Goal: Transaction & Acquisition: Purchase product/service

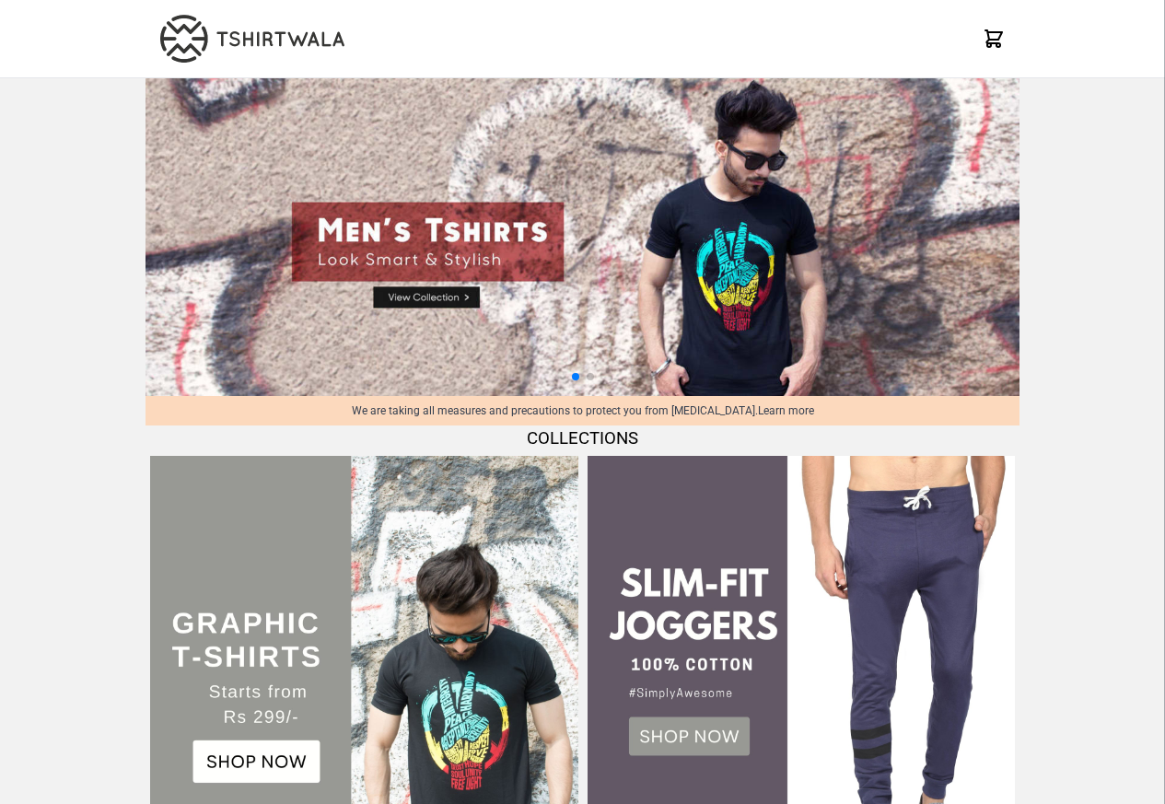
click at [235, 764] on img at bounding box center [363, 669] width 427 height 427
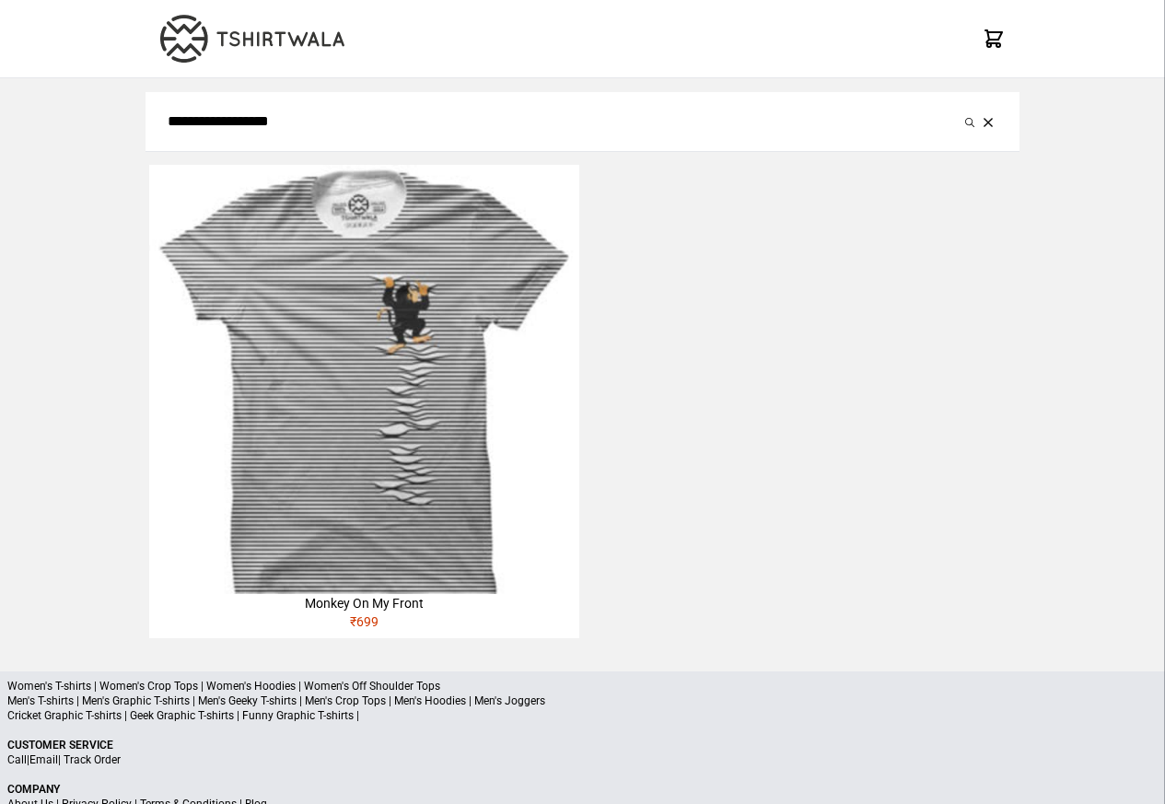
click at [366, 460] on img at bounding box center [363, 379] width 429 height 429
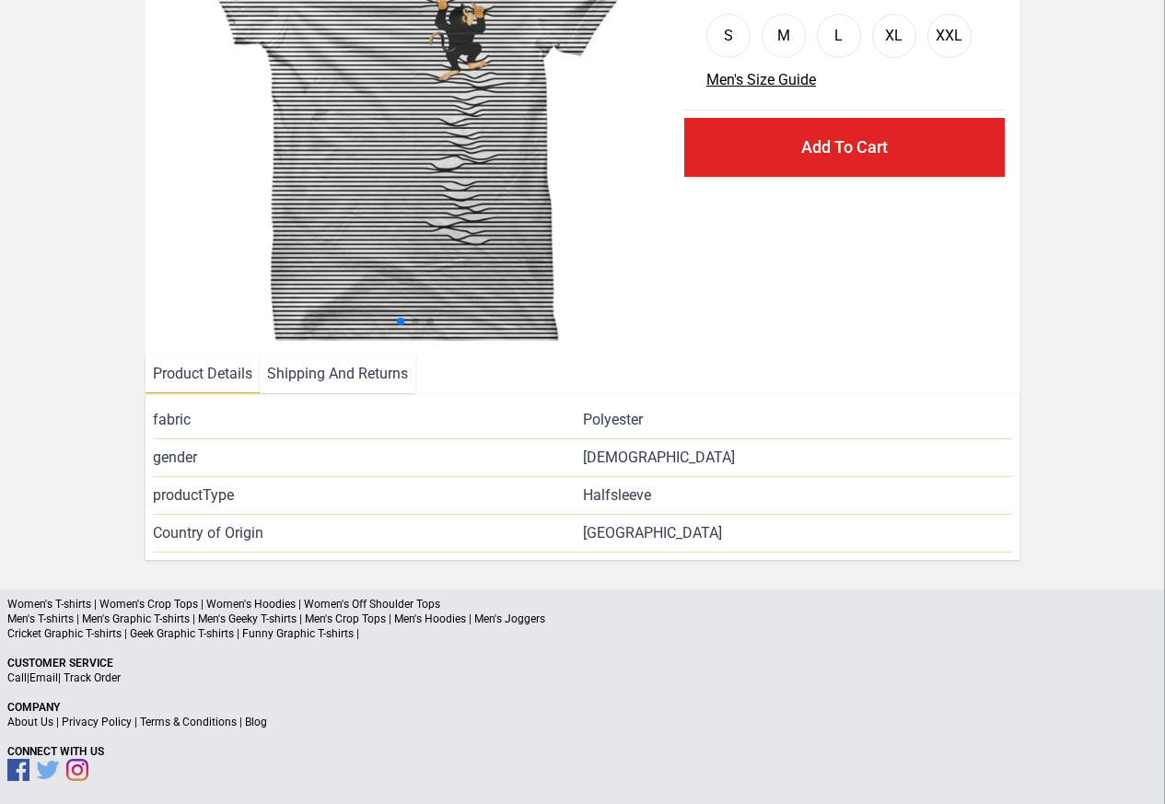
scroll to position [223, 0]
